Goal: Transaction & Acquisition: Purchase product/service

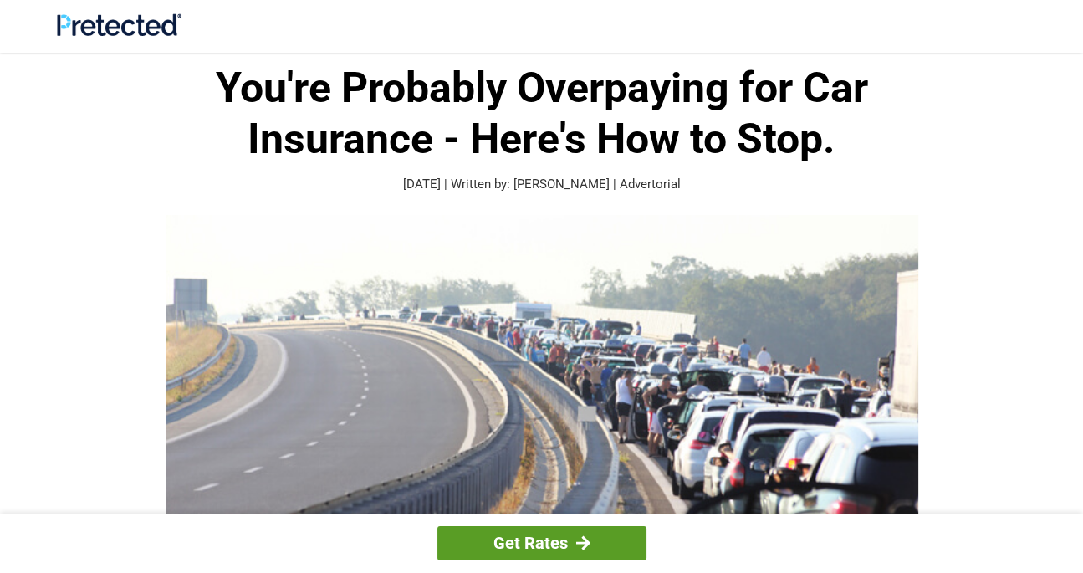
click at [539, 543] on link "Get Rates" at bounding box center [541, 543] width 209 height 34
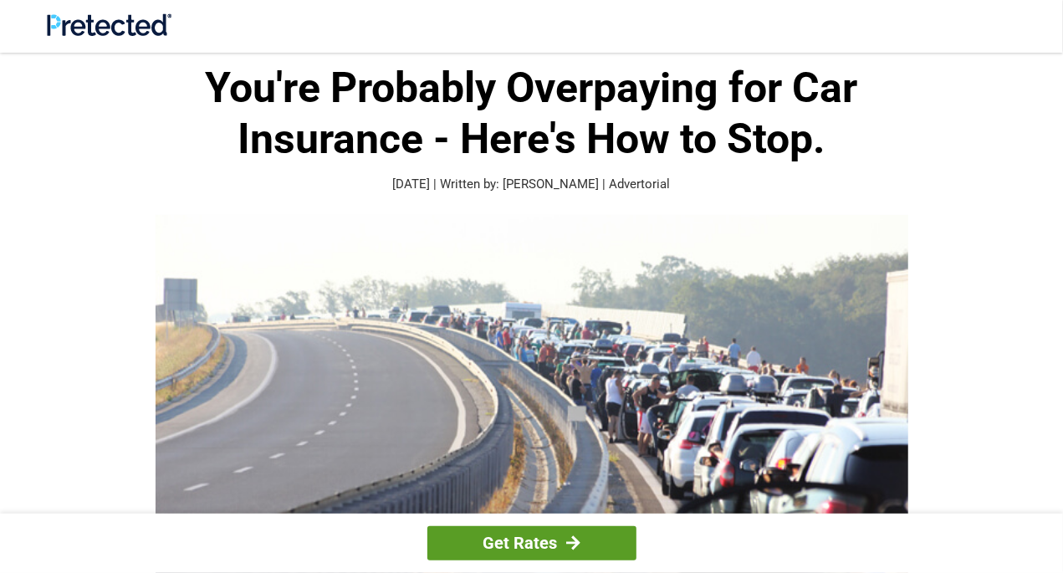
click at [572, 542] on div at bounding box center [573, 542] width 14 height 15
click at [526, 557] on link "Get Rates" at bounding box center [531, 543] width 209 height 34
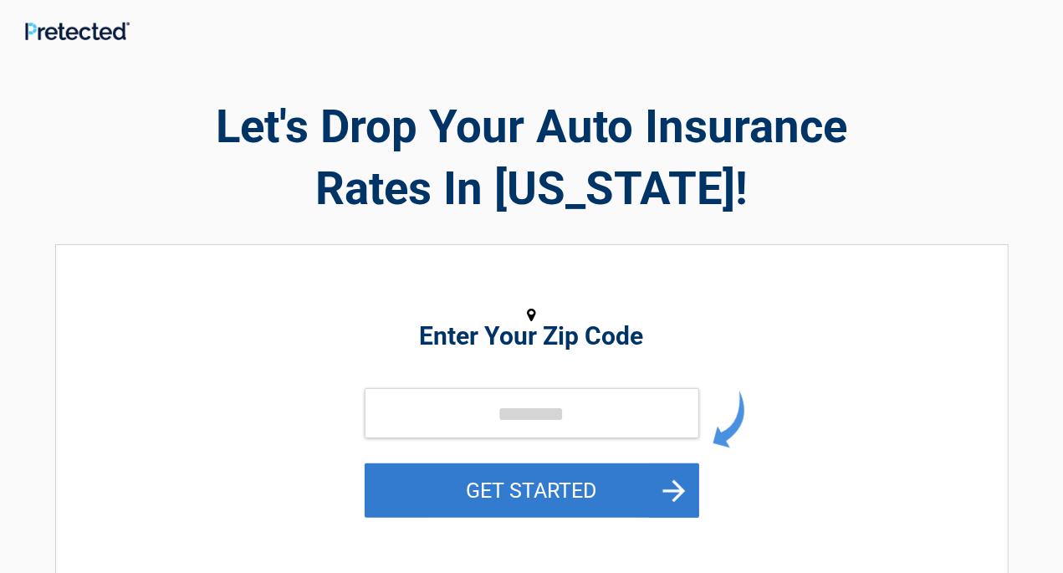
click at [675, 487] on button "GET STARTED" at bounding box center [532, 490] width 334 height 54
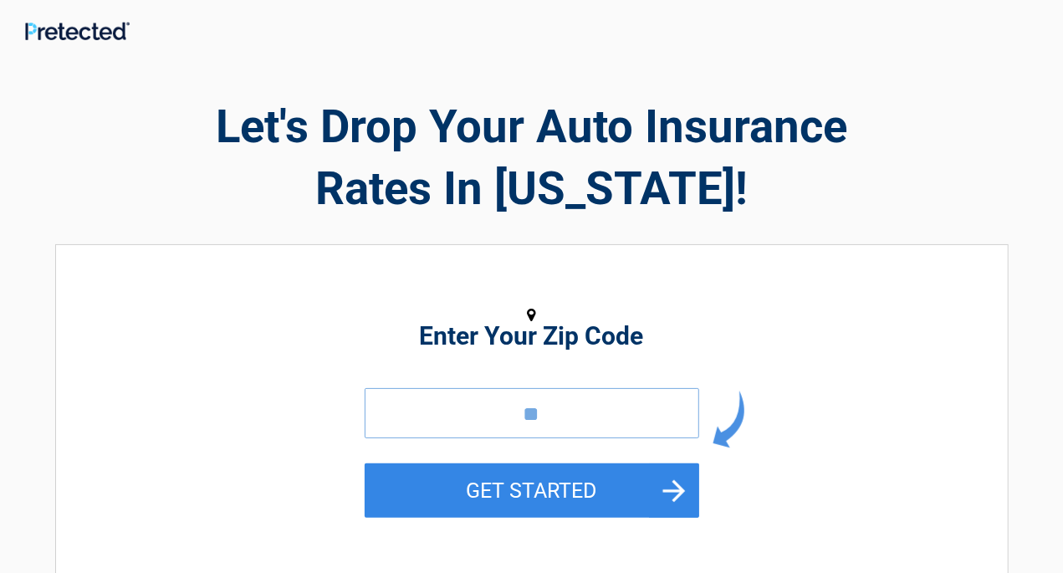
type input "*"
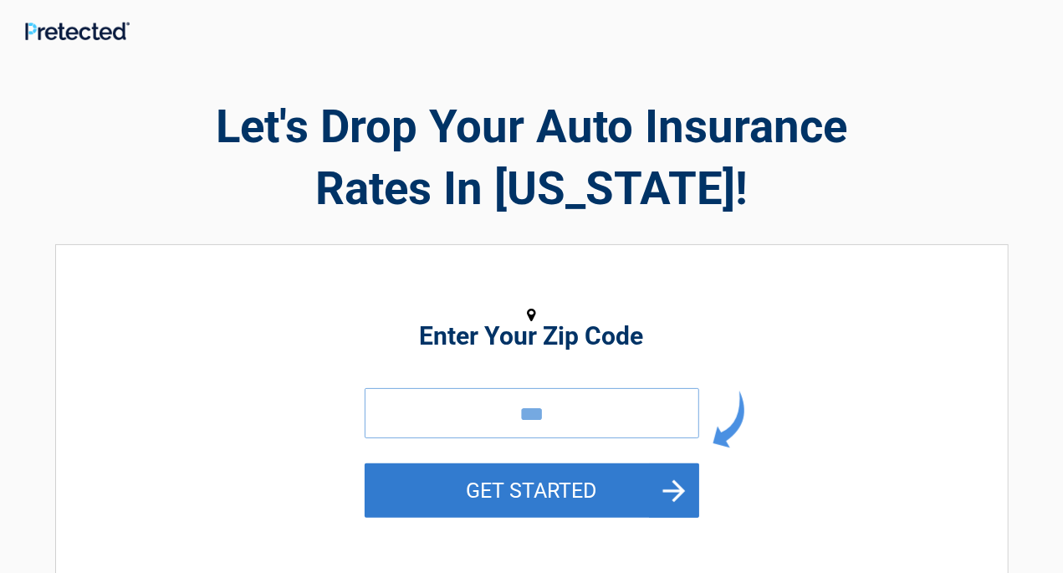
type input "***"
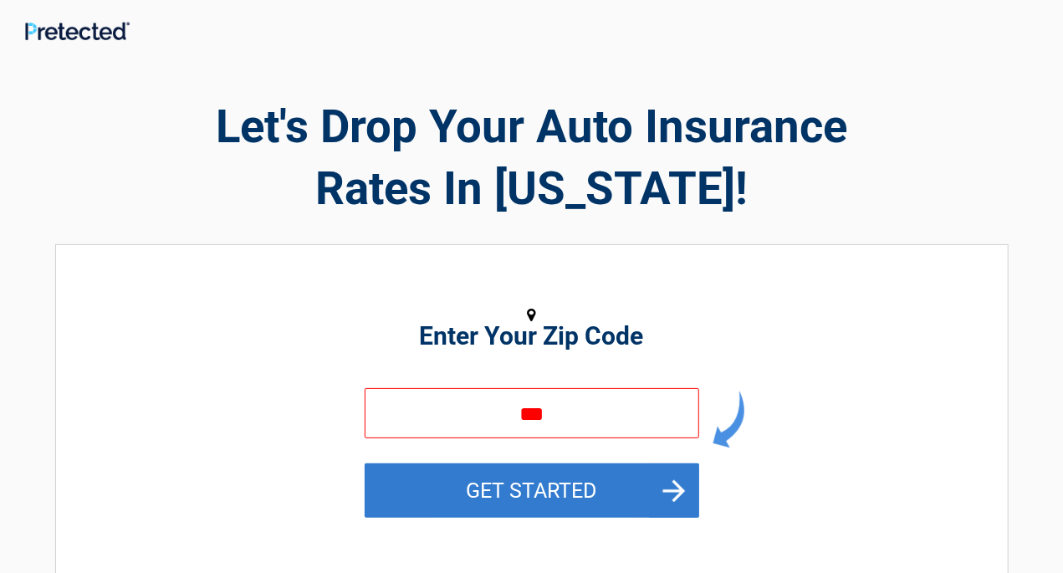
click at [676, 487] on button "GET STARTED" at bounding box center [532, 490] width 334 height 54
